Goal: Information Seeking & Learning: Learn about a topic

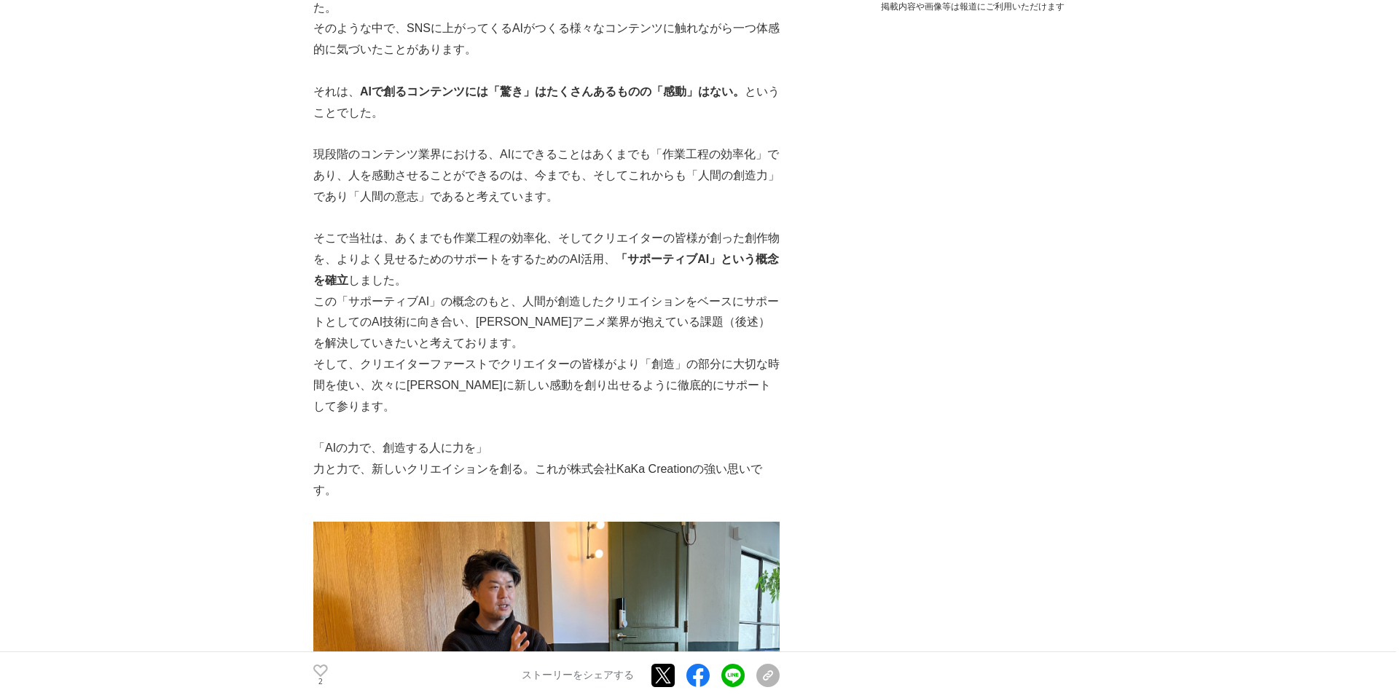
scroll to position [128, 0]
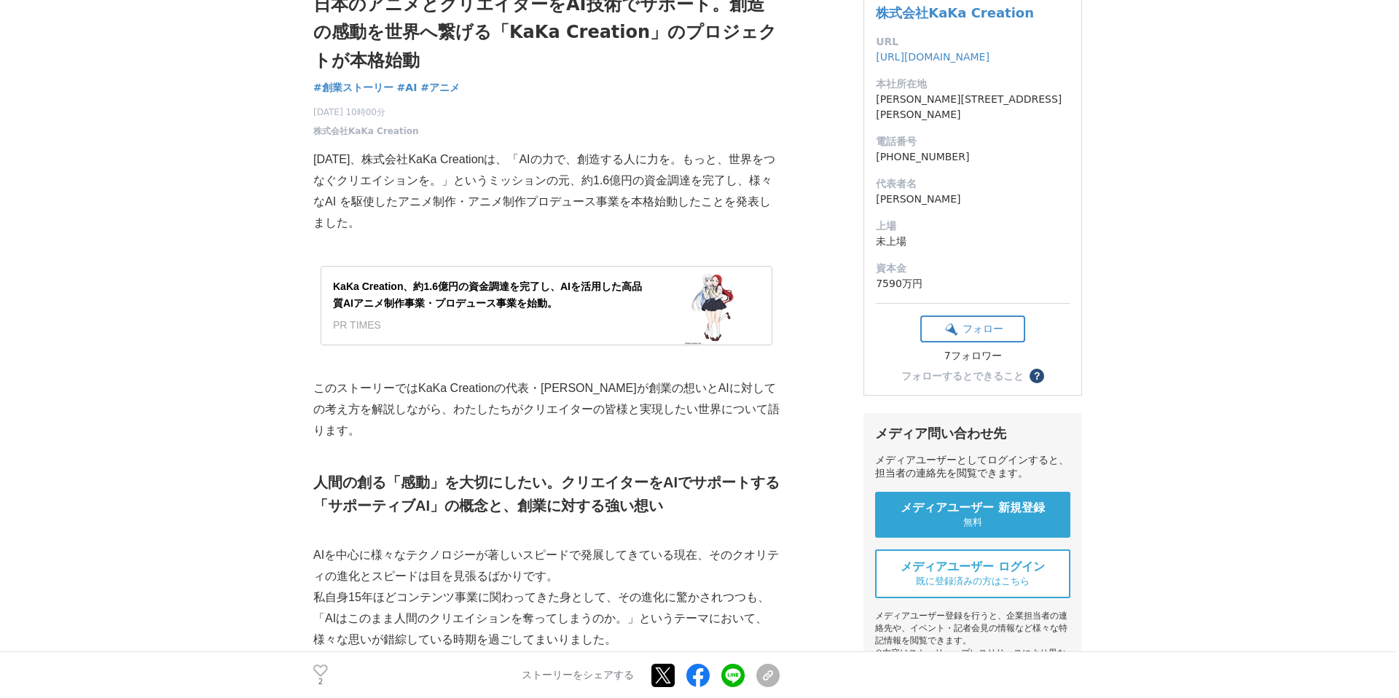
click at [421, 388] on p "このストーリーではKaKa Creationの代表・[PERSON_NAME]が創業の想いとAIに対しての考え方を解説しながら、わたしたちがクリエイターの皆様…" at bounding box center [546, 409] width 466 height 63
drag, startPoint x: 377, startPoint y: 161, endPoint x: 498, endPoint y: 160, distance: 120.9
click at [498, 160] on p "[DATE]、株式会社KaKa Creationは、「AIの力で、創造する人に力を。もっと、世界をつなぐクリエイションを。」というミッションの元、約1.6億円…" at bounding box center [546, 191] width 466 height 84
copy p "株式会社KaKa Creation"
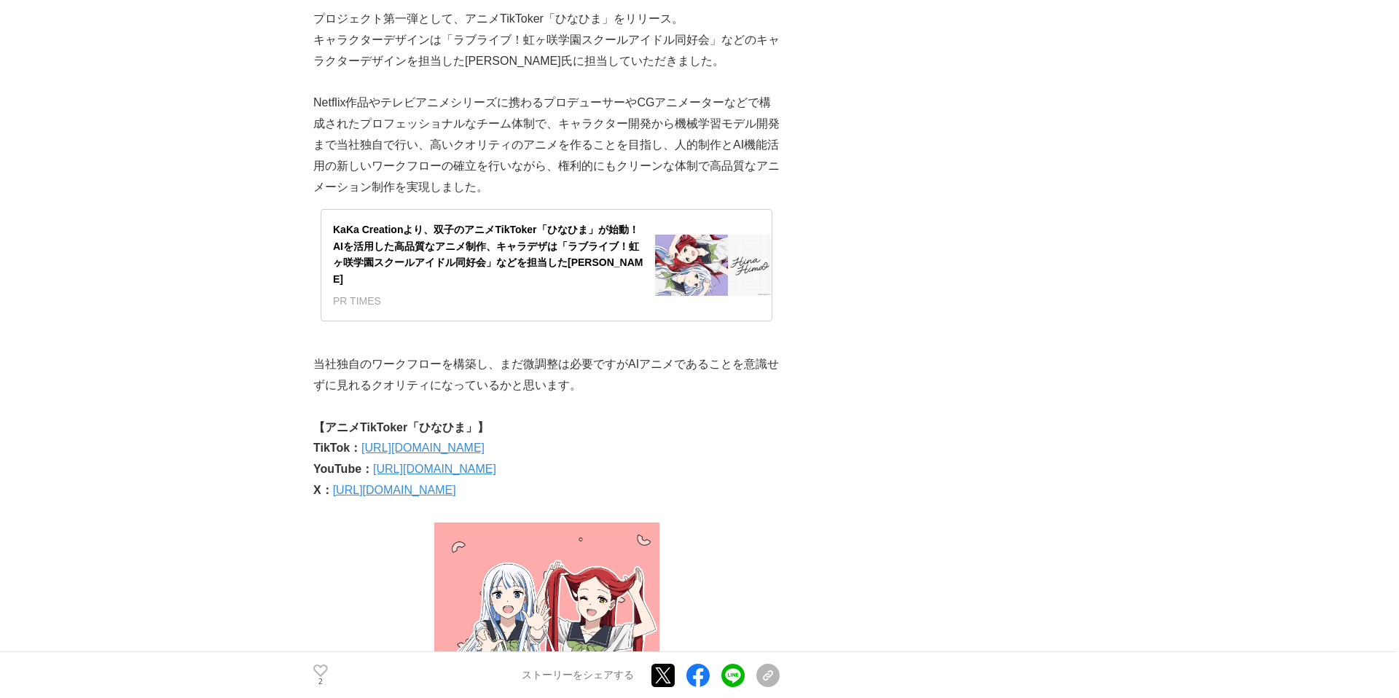
scroll to position [3024, 0]
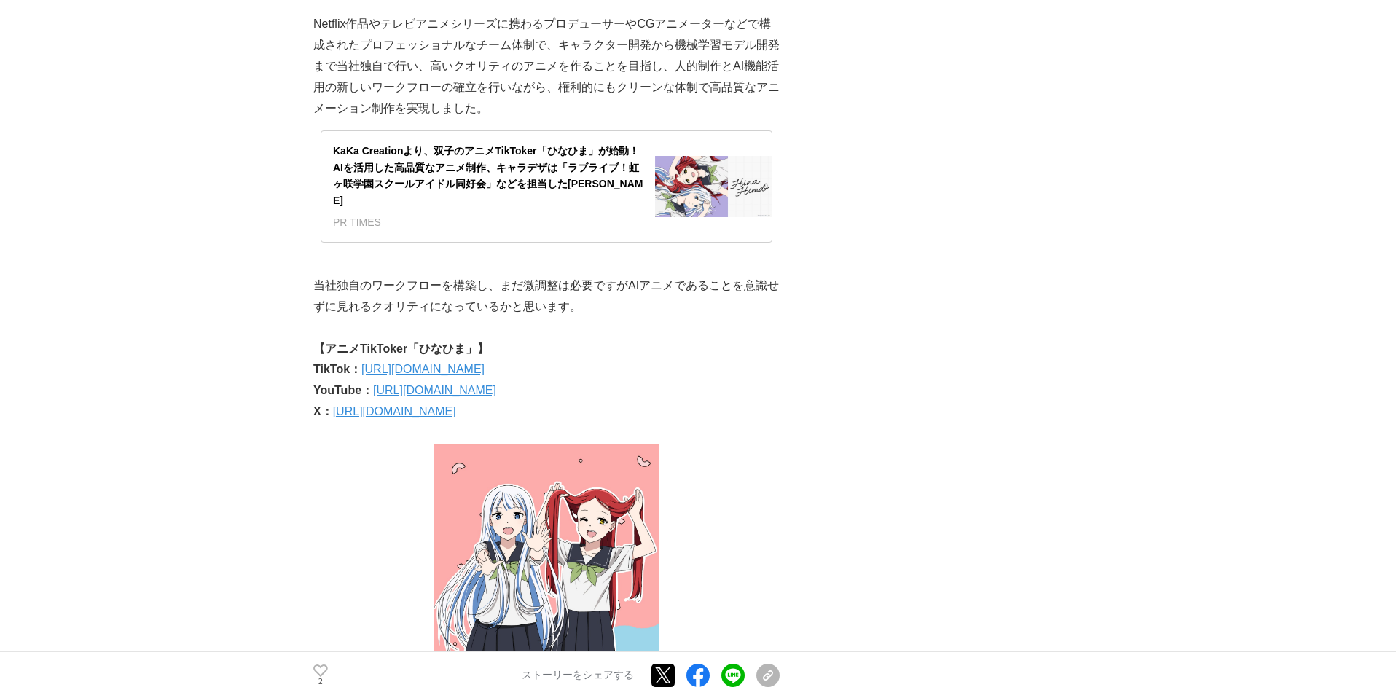
click at [480, 363] on link "[URL][DOMAIN_NAME]" at bounding box center [422, 369] width 123 height 12
click at [417, 384] on link "[URL][DOMAIN_NAME]" at bounding box center [434, 390] width 123 height 12
click at [416, 384] on link "[URL][DOMAIN_NAME]" at bounding box center [434, 390] width 123 height 12
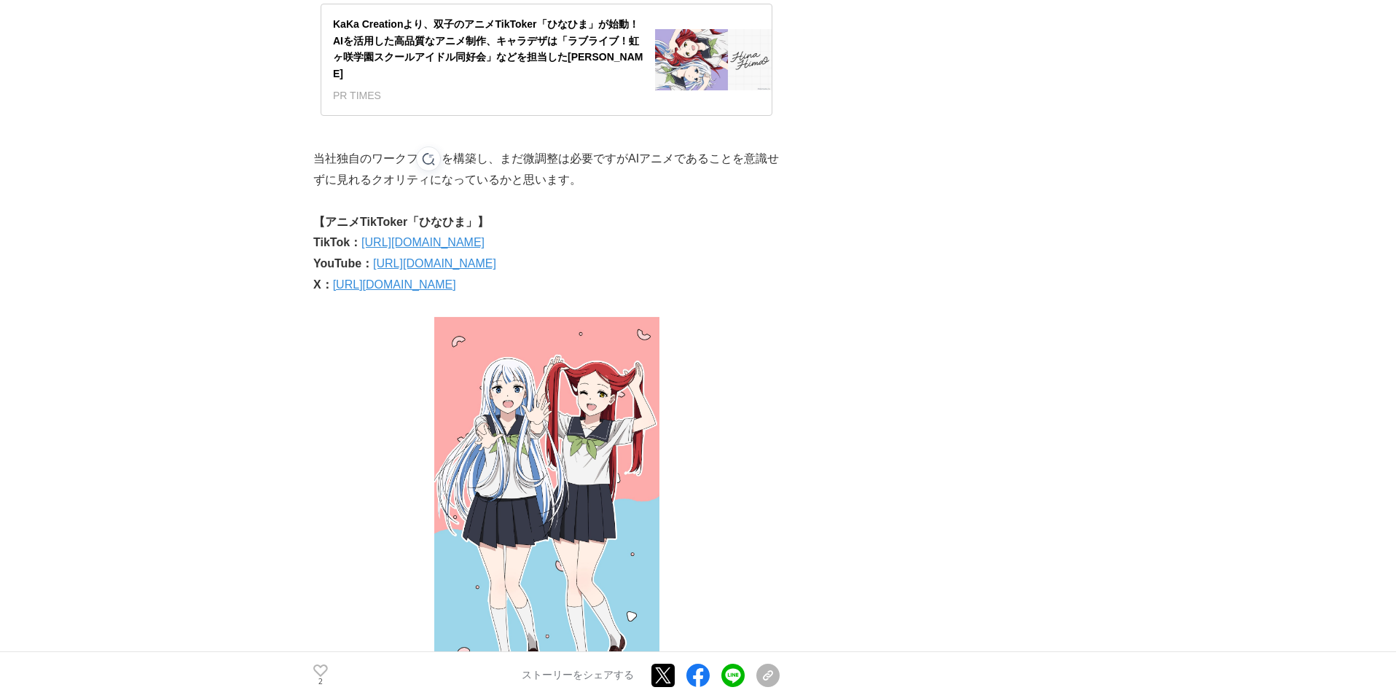
scroll to position [3150, 0]
click at [397, 280] on link "[URL][DOMAIN_NAME]" at bounding box center [394, 286] width 123 height 12
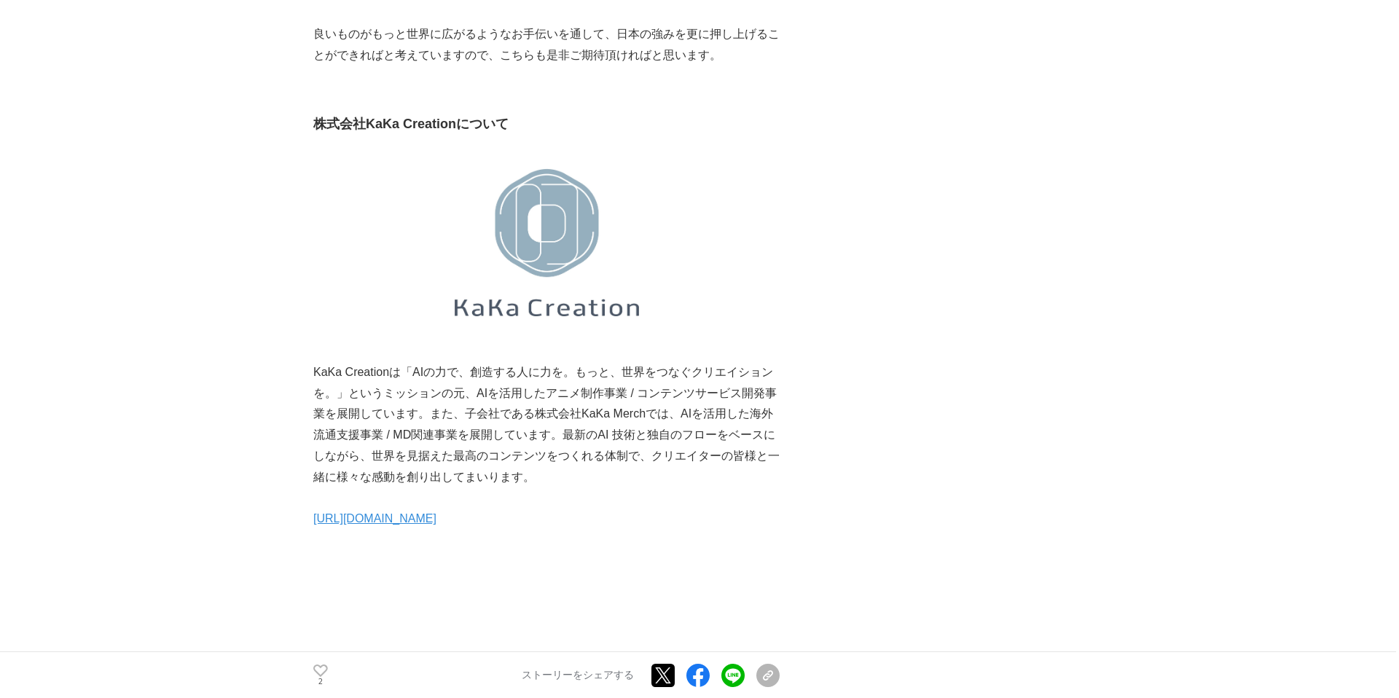
scroll to position [4535, 0]
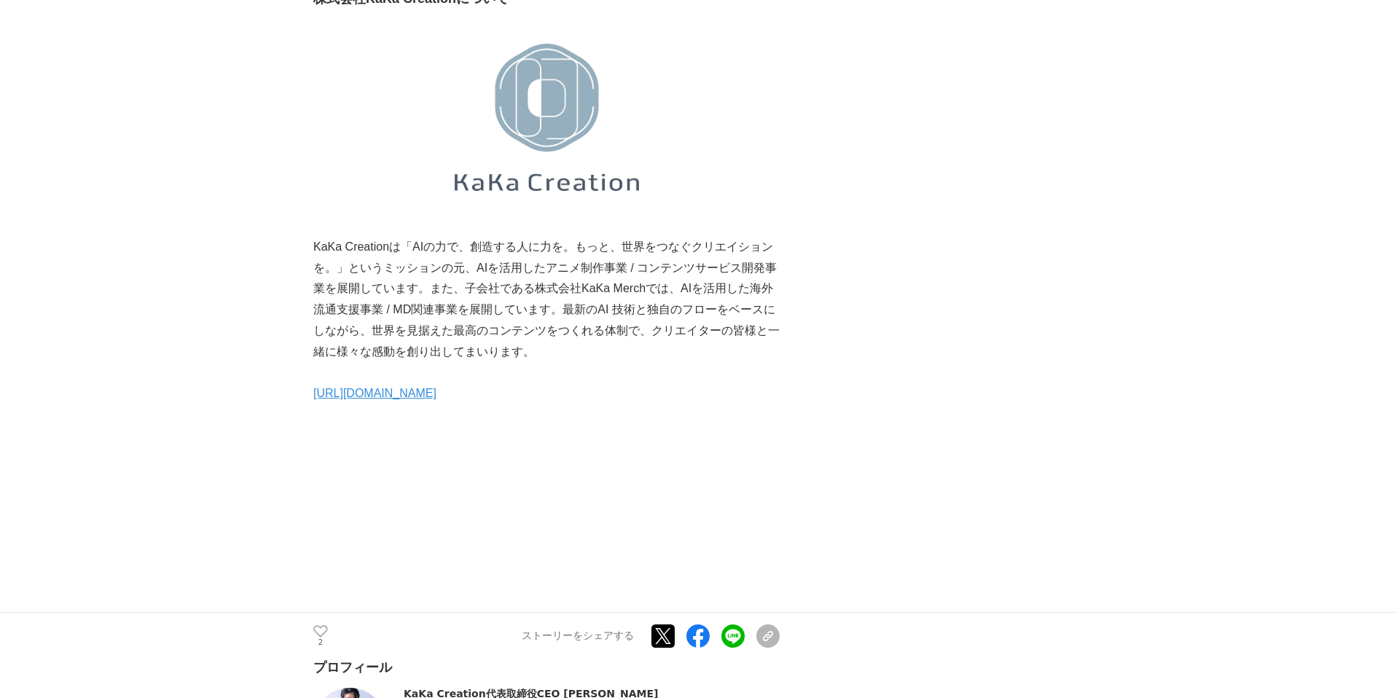
click at [372, 387] on link "[URL][DOMAIN_NAME]" at bounding box center [374, 393] width 123 height 12
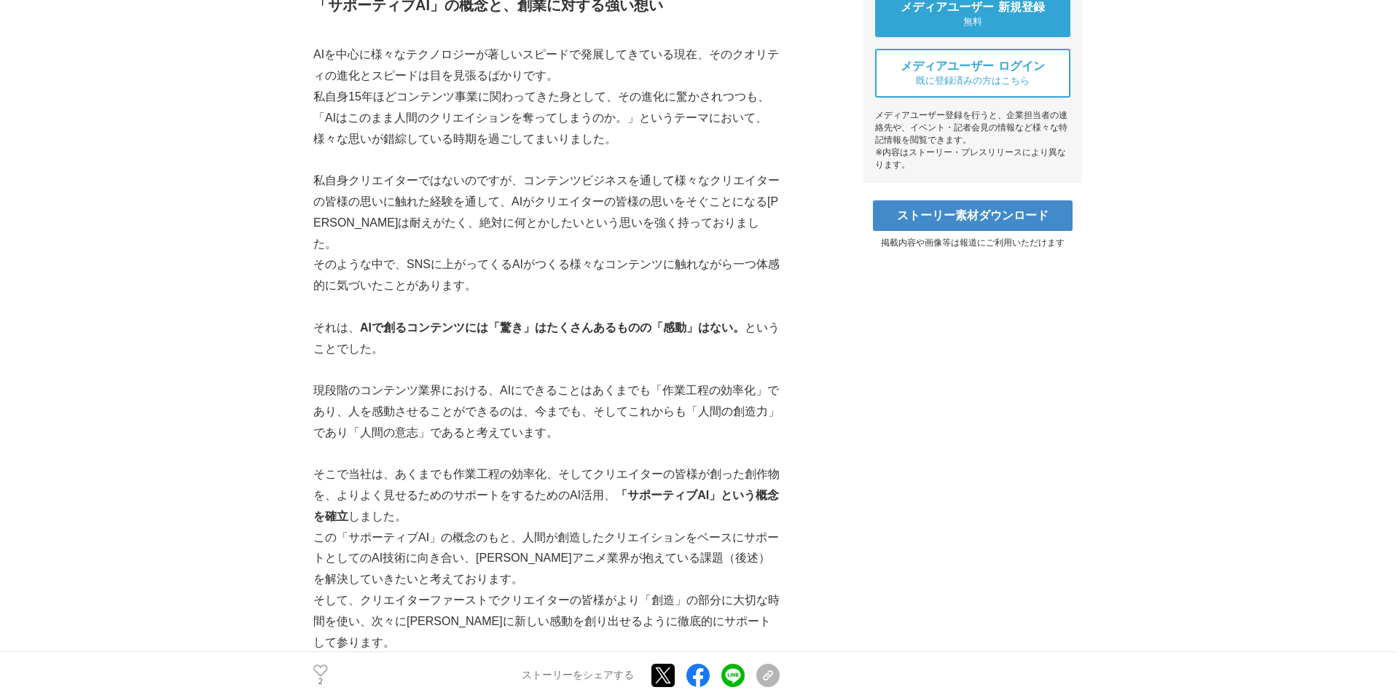
scroll to position [850, 0]
